Goal: Find specific page/section: Find specific page/section

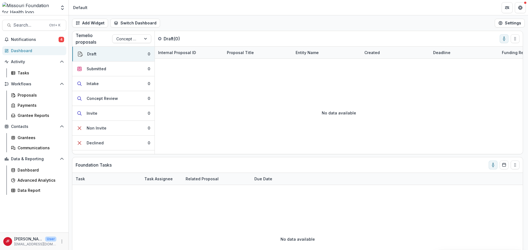
click at [38, 40] on span "Notifications" at bounding box center [35, 39] width 48 height 5
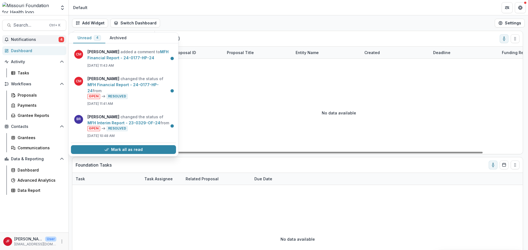
scroll to position [26, 0]
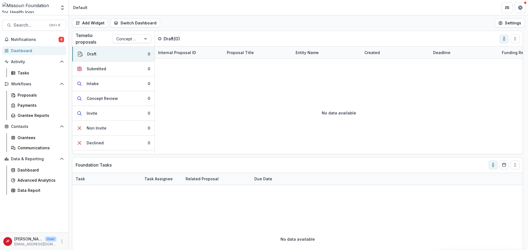
click at [47, 10] on div at bounding box center [29, 7] width 54 height 11
click at [64, 10] on icon "Open entity switcher" at bounding box center [62, 7] width 5 height 5
click at [31, 96] on div "Proposals" at bounding box center [40, 95] width 44 height 6
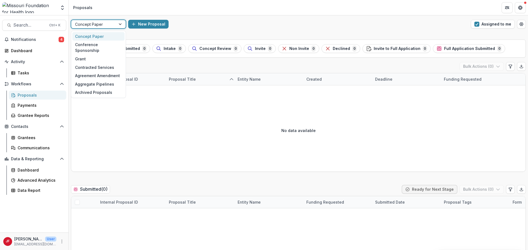
click at [114, 26] on div "Concept Paper" at bounding box center [93, 24] width 45 height 8
click at [196, 142] on div "No data available" at bounding box center [298, 130] width 454 height 82
